Goal: Task Accomplishment & Management: Use online tool/utility

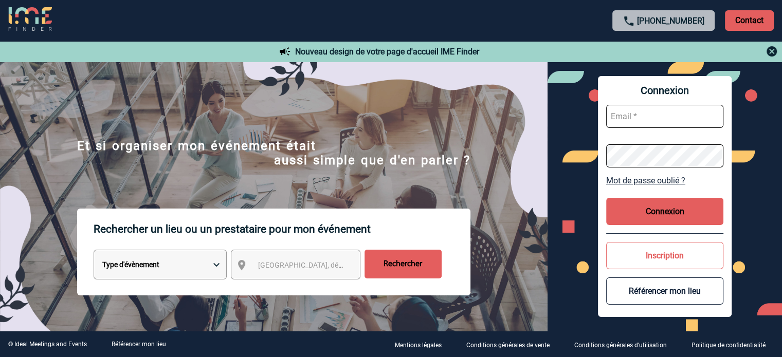
type input "ccornu@ime-groupe.com"
click at [643, 202] on button "Connexion" at bounding box center [664, 211] width 117 height 27
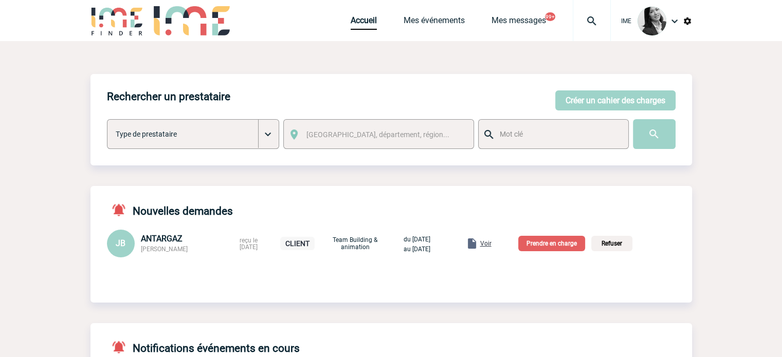
click at [688, 22] on img at bounding box center [687, 20] width 9 height 9
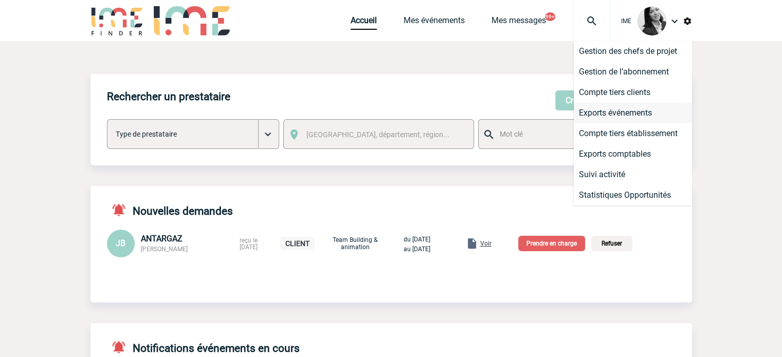
click at [619, 115] on li "Exports événements" at bounding box center [633, 113] width 118 height 21
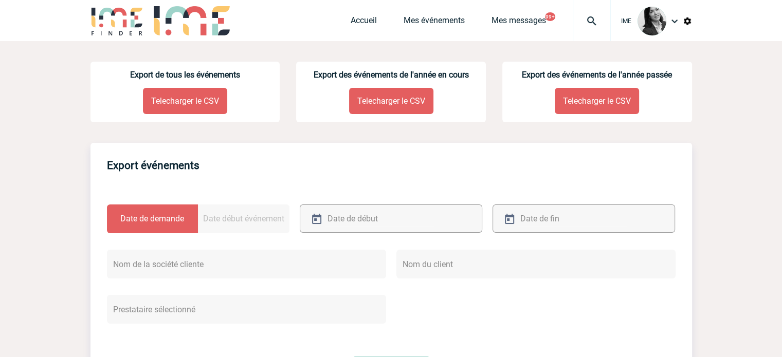
click at [59, 187] on body "IME Accueil Mes événements" at bounding box center [391, 326] width 782 height 653
click at [398, 98] on p "Telecharger le CSV" at bounding box center [391, 101] width 84 height 26
